Goal: Task Accomplishment & Management: Manage account settings

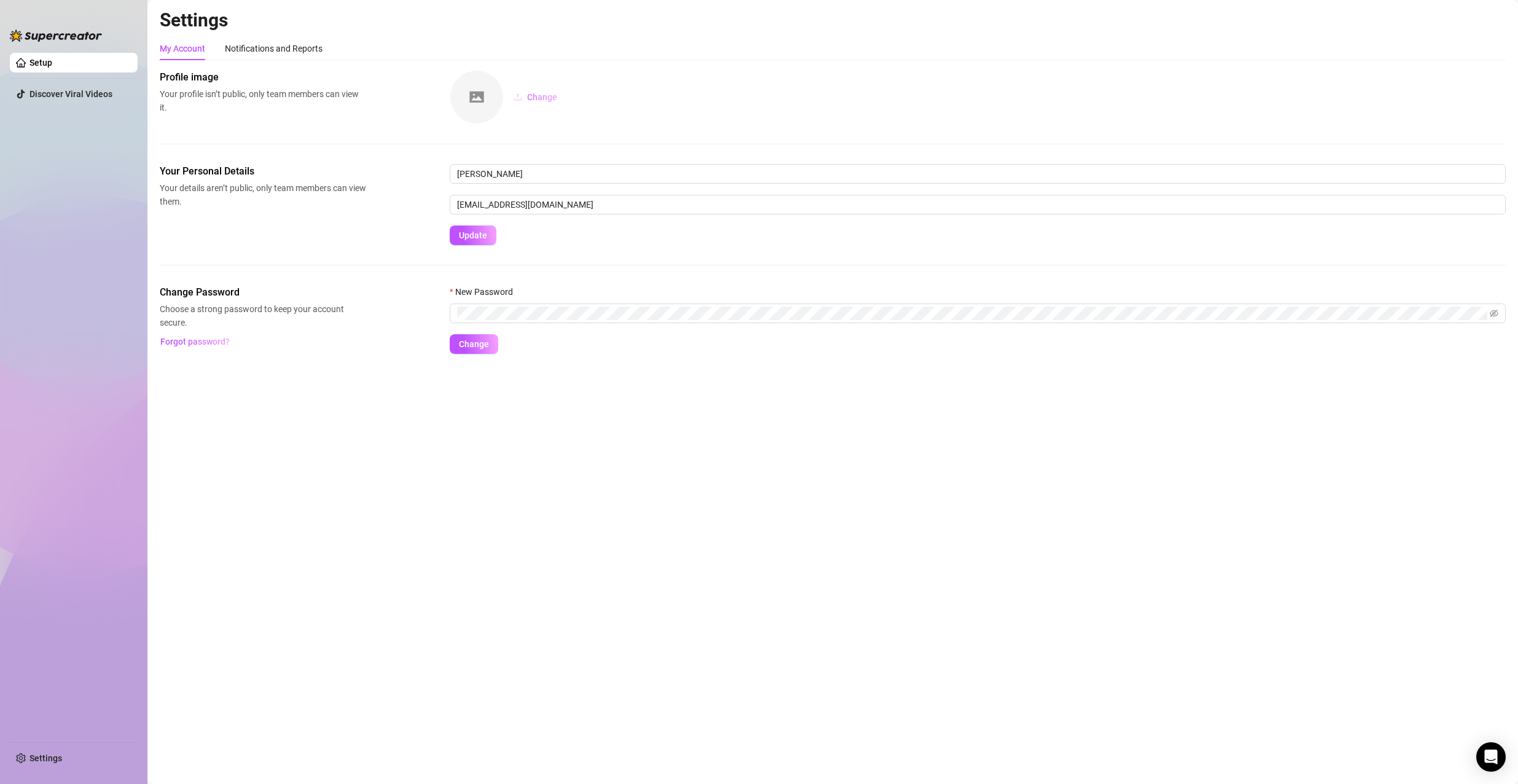
click at [534, 100] on span "Change" at bounding box center [542, 97] width 30 height 10
click at [802, 72] on div "Change" at bounding box center [977, 97] width 1056 height 54
click at [1226, 452] on main "Settings My Account Notifications and Reports Profile image Your profile isn’t …" at bounding box center [832, 392] width 1371 height 784
click at [50, 64] on link "Setup" at bounding box center [41, 62] width 23 height 10
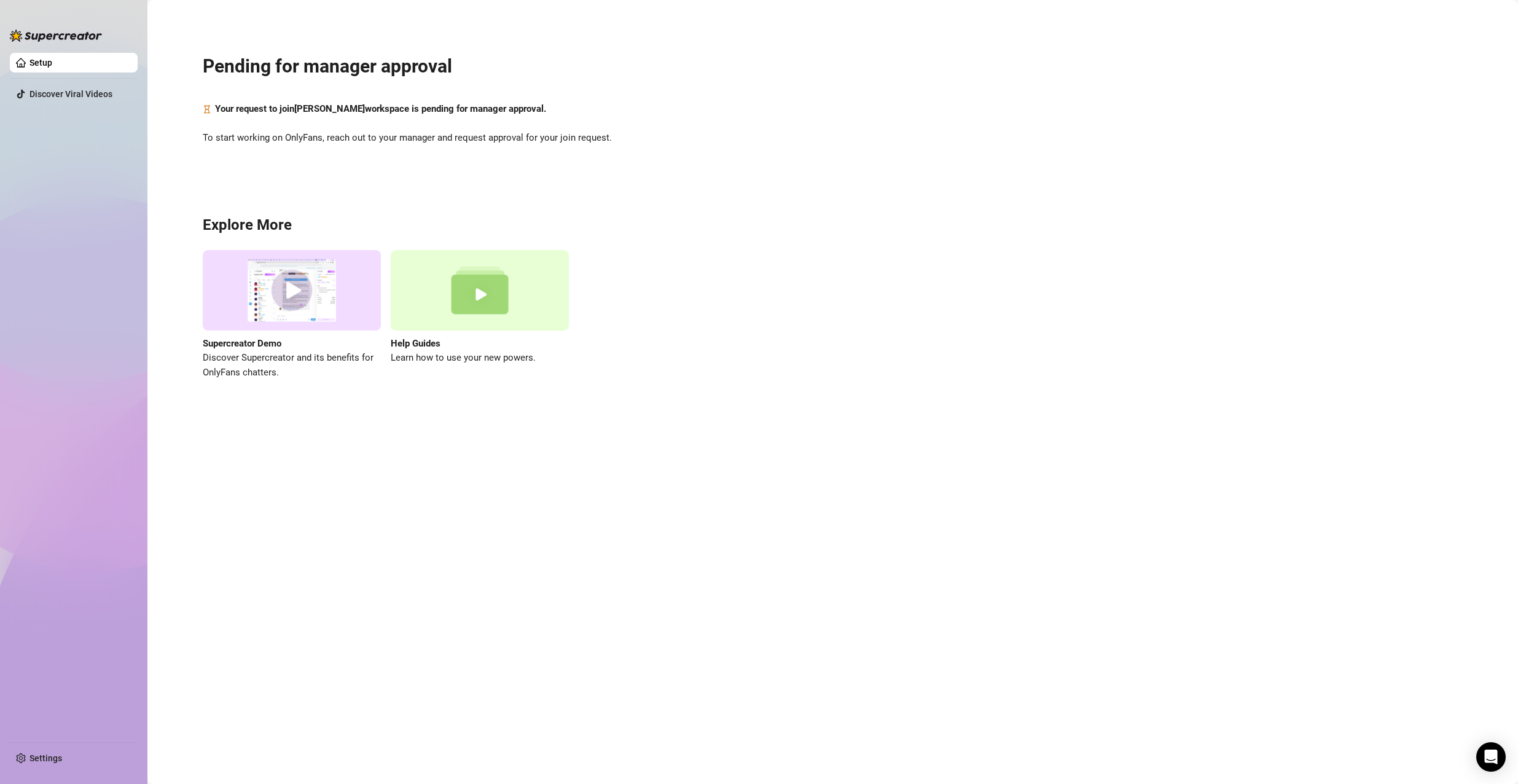
click at [299, 297] on img at bounding box center [292, 290] width 178 height 80
drag, startPoint x: 1, startPoint y: 89, endPoint x: 100, endPoint y: 189, distance: 140.7
click at [97, 192] on ul "Setup Discover Viral Videos" at bounding box center [74, 392] width 128 height 689
click at [58, 759] on link "Settings" at bounding box center [45, 758] width 32 height 10
click at [46, 38] on img at bounding box center [56, 35] width 92 height 12
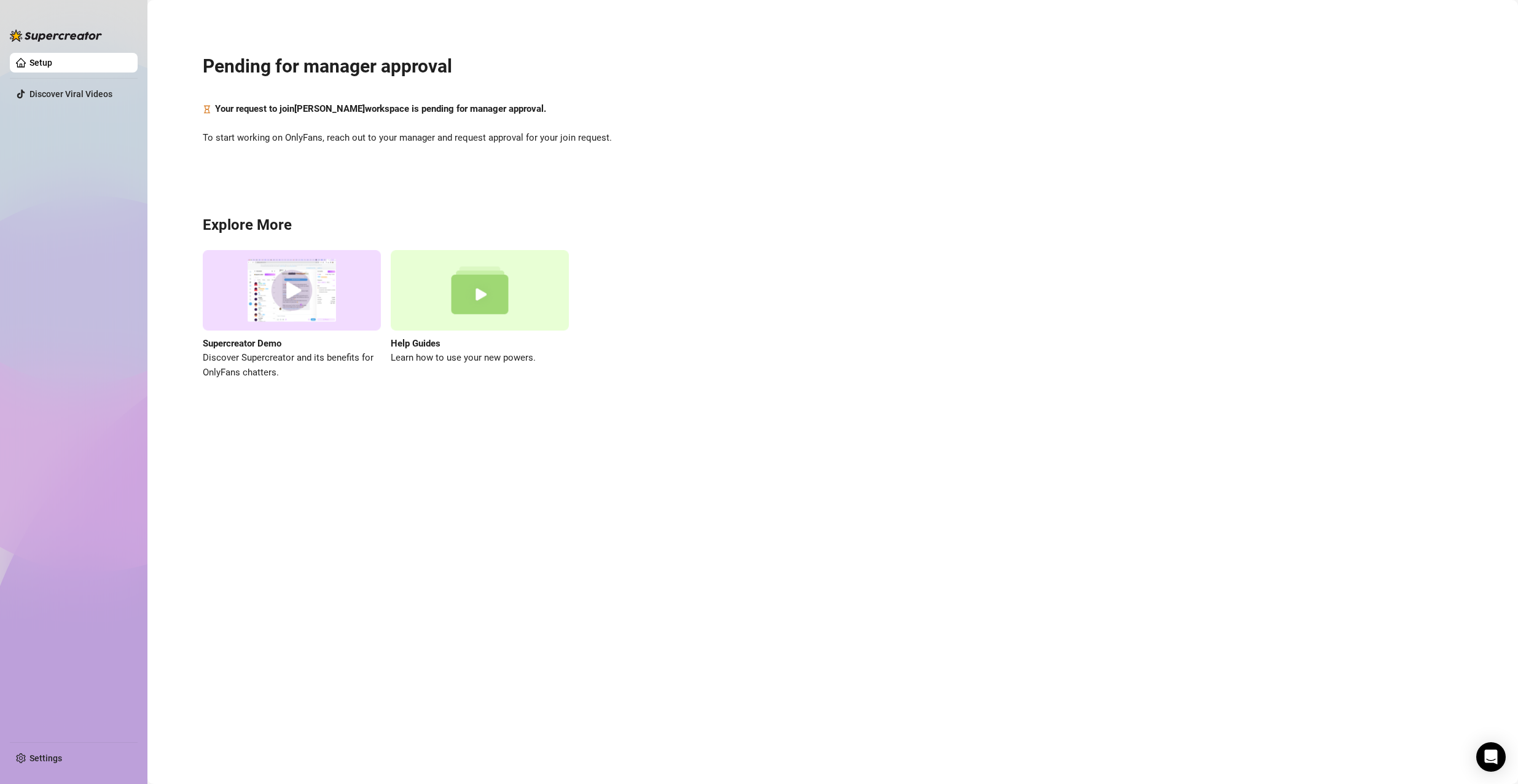
click at [49, 63] on link "Setup" at bounding box center [41, 62] width 23 height 10
